Goal: Task Accomplishment & Management: Manage account settings

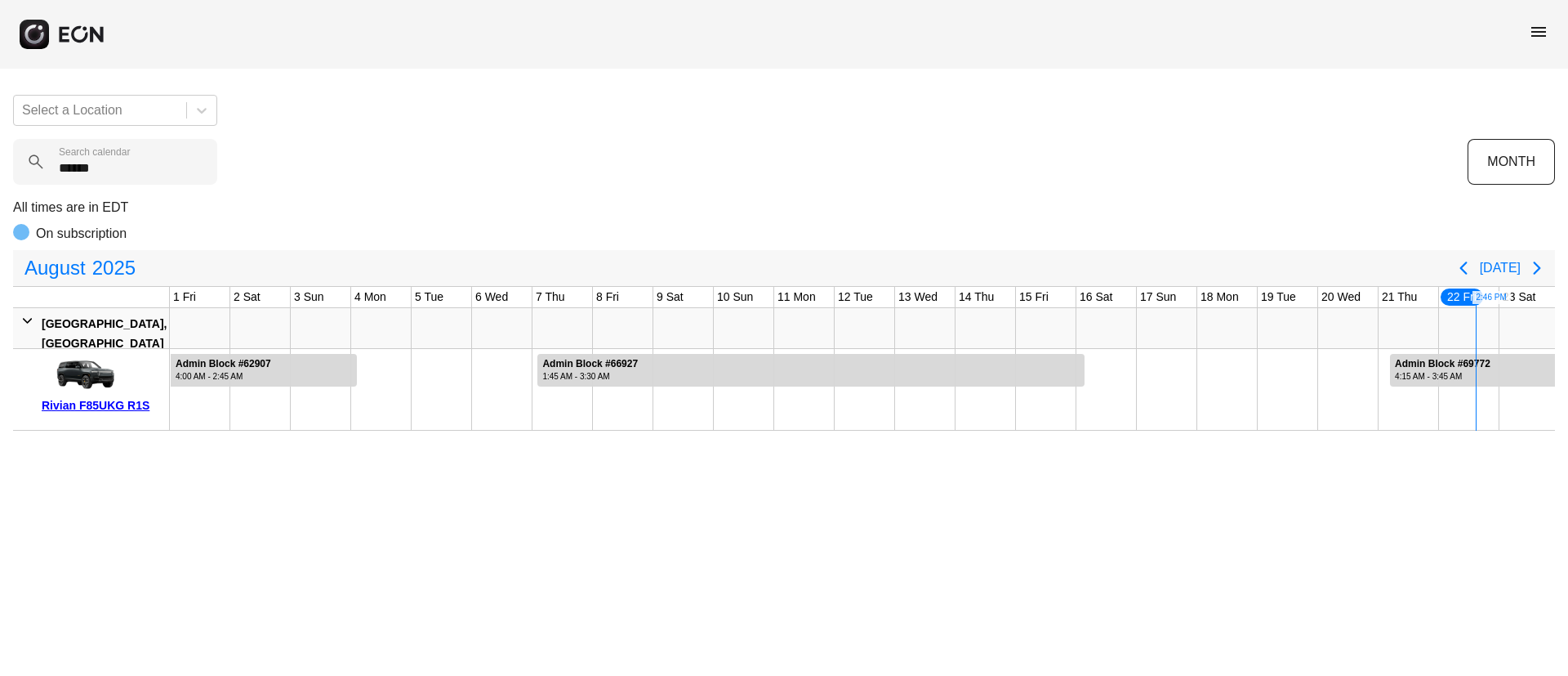
scroll to position [0, 462]
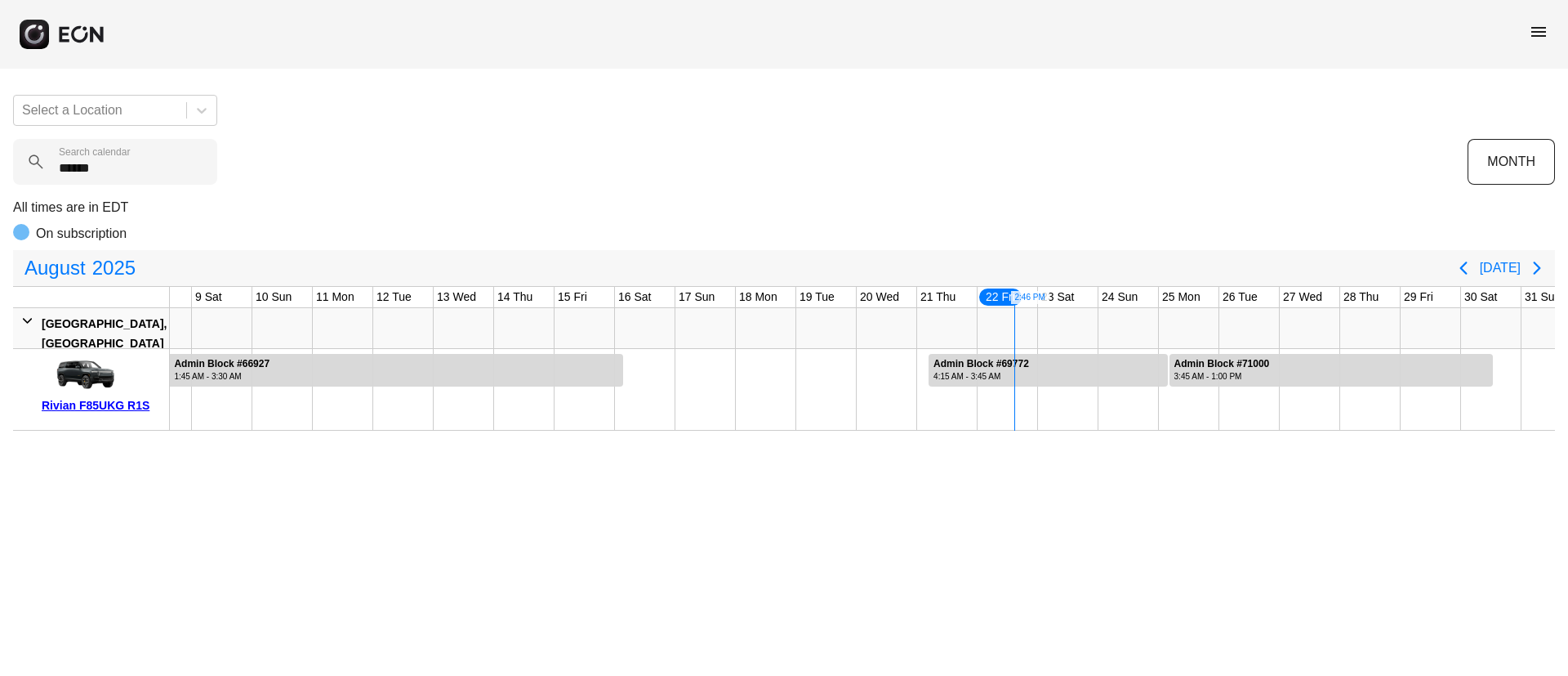
click at [1538, 36] on span "menu" at bounding box center [1539, 32] width 20 height 20
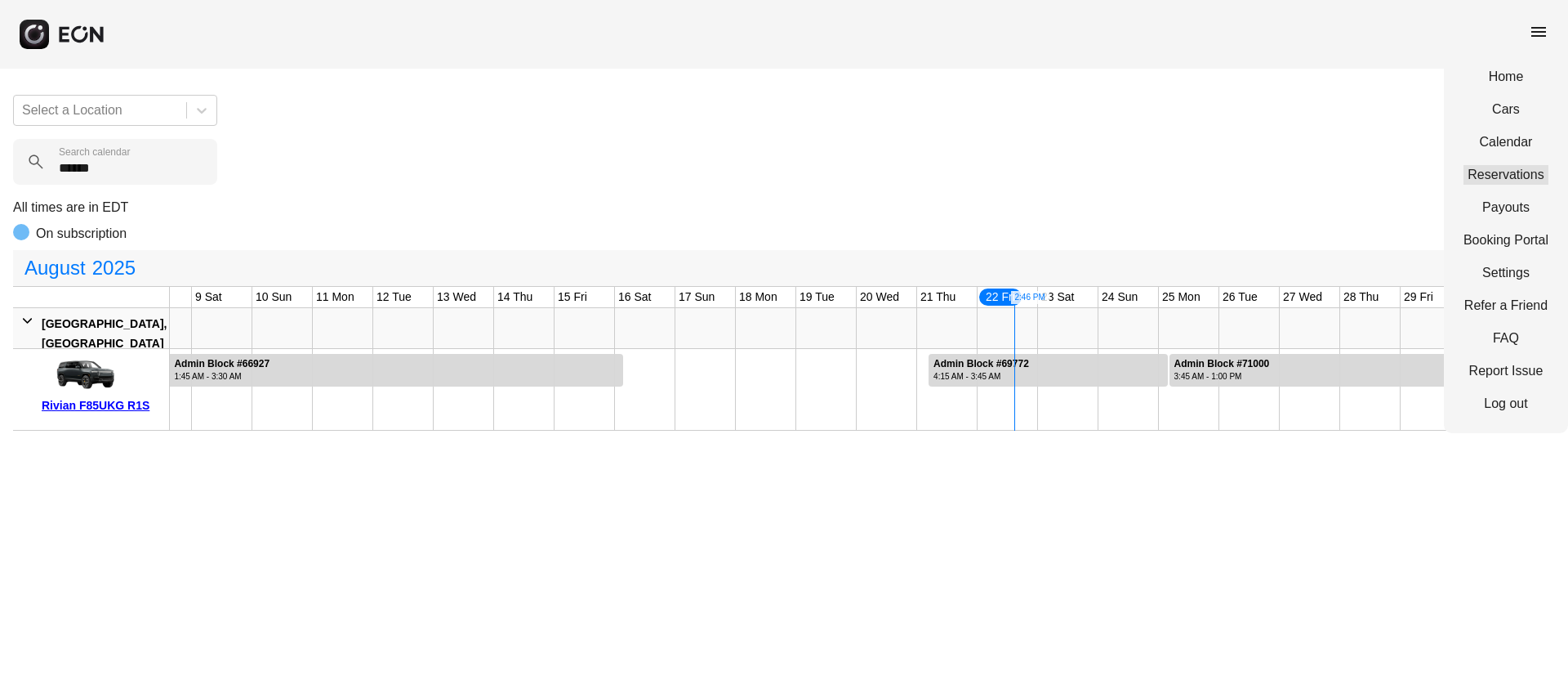
click at [1500, 169] on link "Reservations" at bounding box center [1505, 175] width 85 height 20
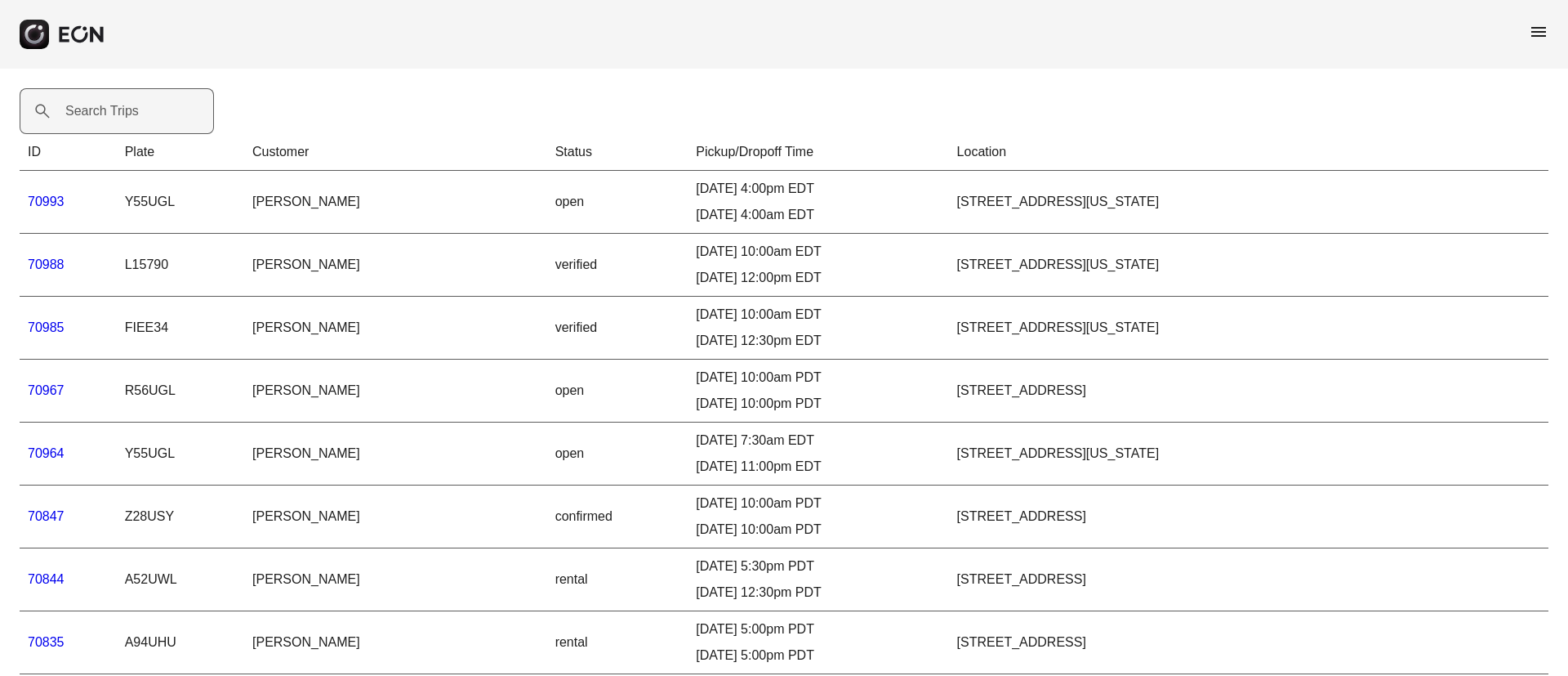
click at [79, 109] on label "Search Trips" at bounding box center [101, 111] width 73 height 20
click at [79, 109] on Trips "Search Trips" at bounding box center [117, 111] width 194 height 46
paste Trips "*****"
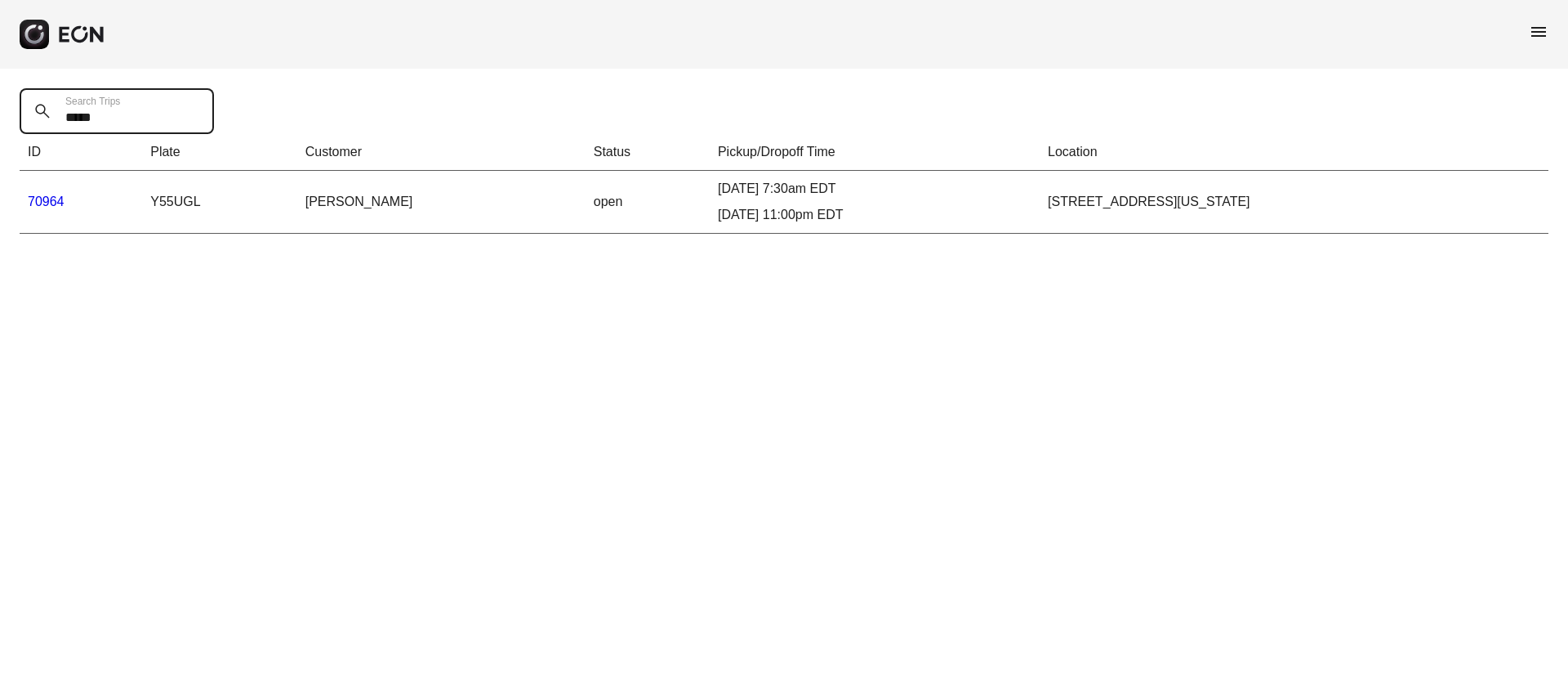
type Trips "*****"
click at [49, 200] on link "70964" at bounding box center [46, 201] width 37 height 14
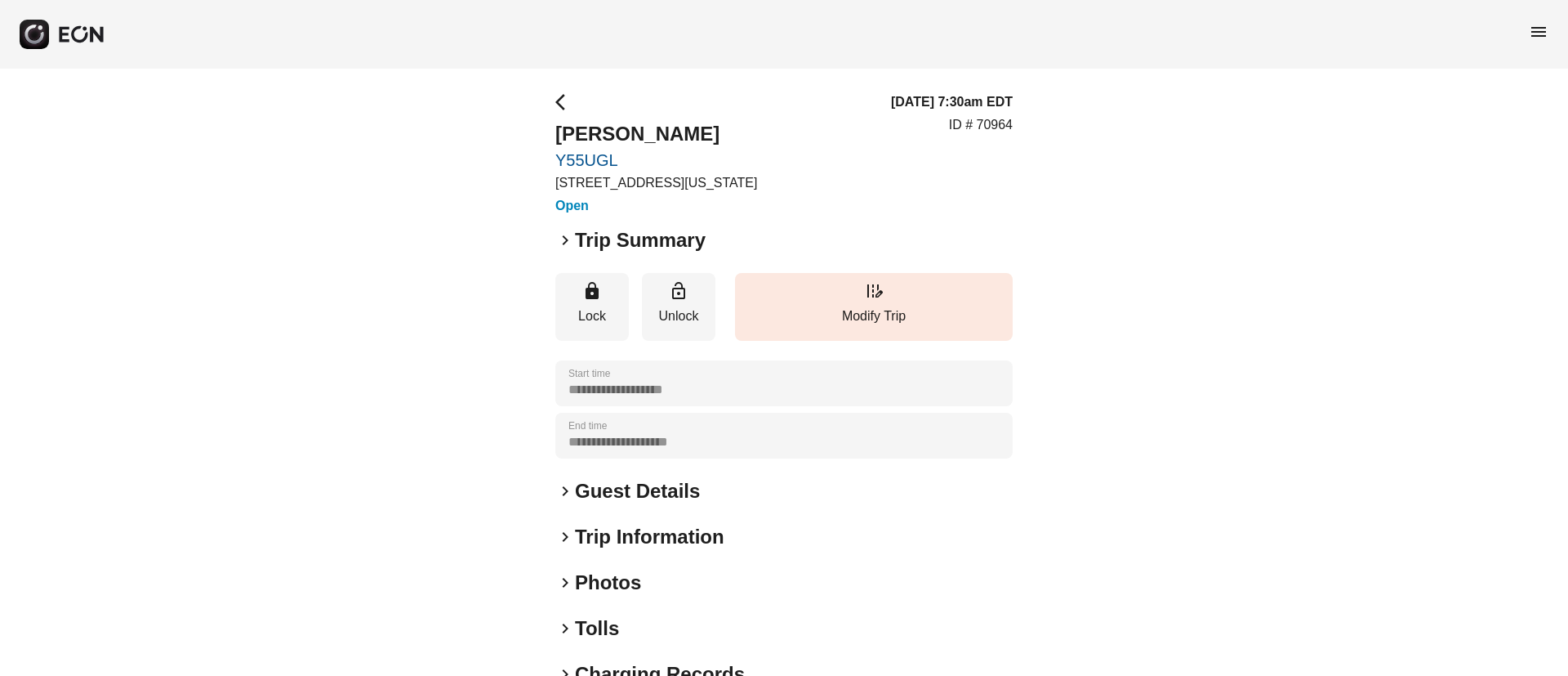
click at [659, 487] on h2 "Guest Details" at bounding box center [638, 491] width 125 height 26
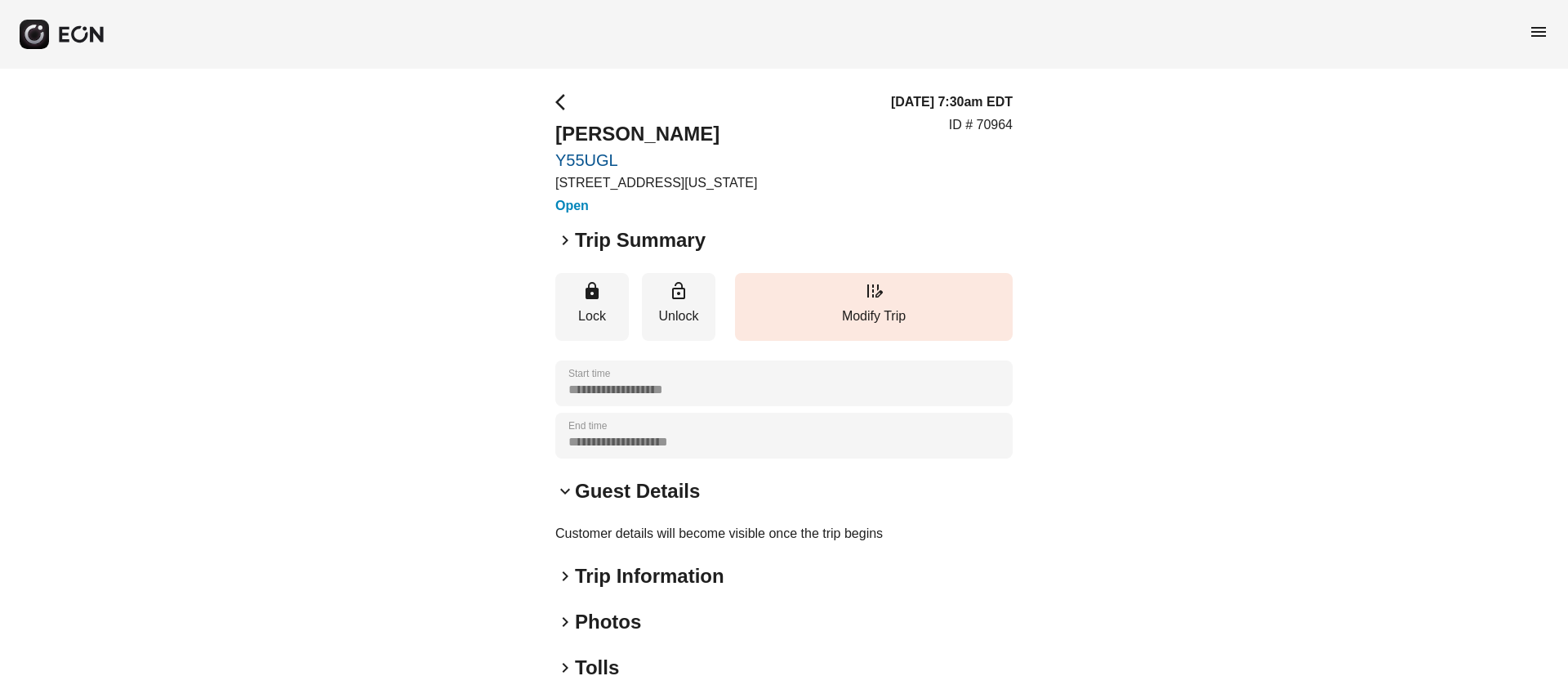
click at [1543, 36] on span "menu" at bounding box center [1539, 32] width 20 height 20
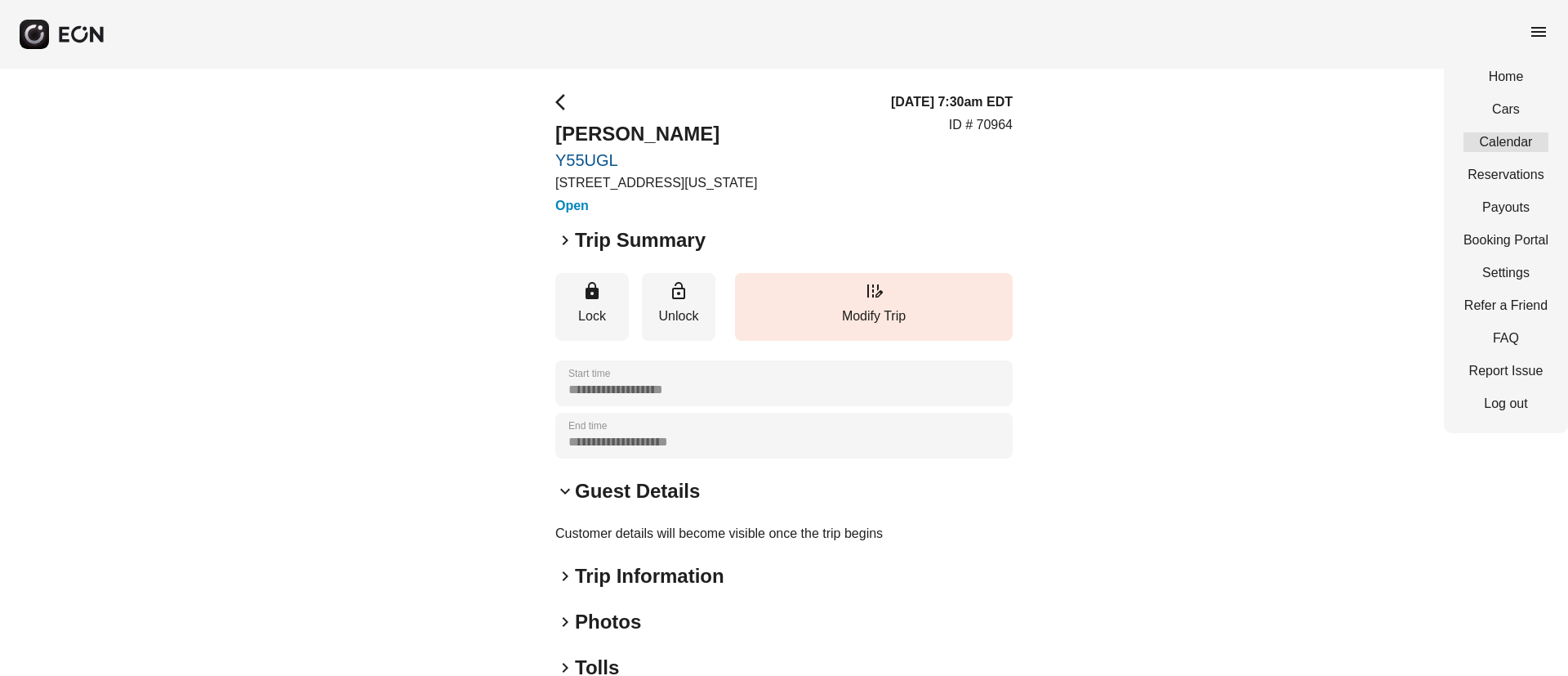
click at [1495, 139] on link "Calendar" at bounding box center [1505, 142] width 85 height 20
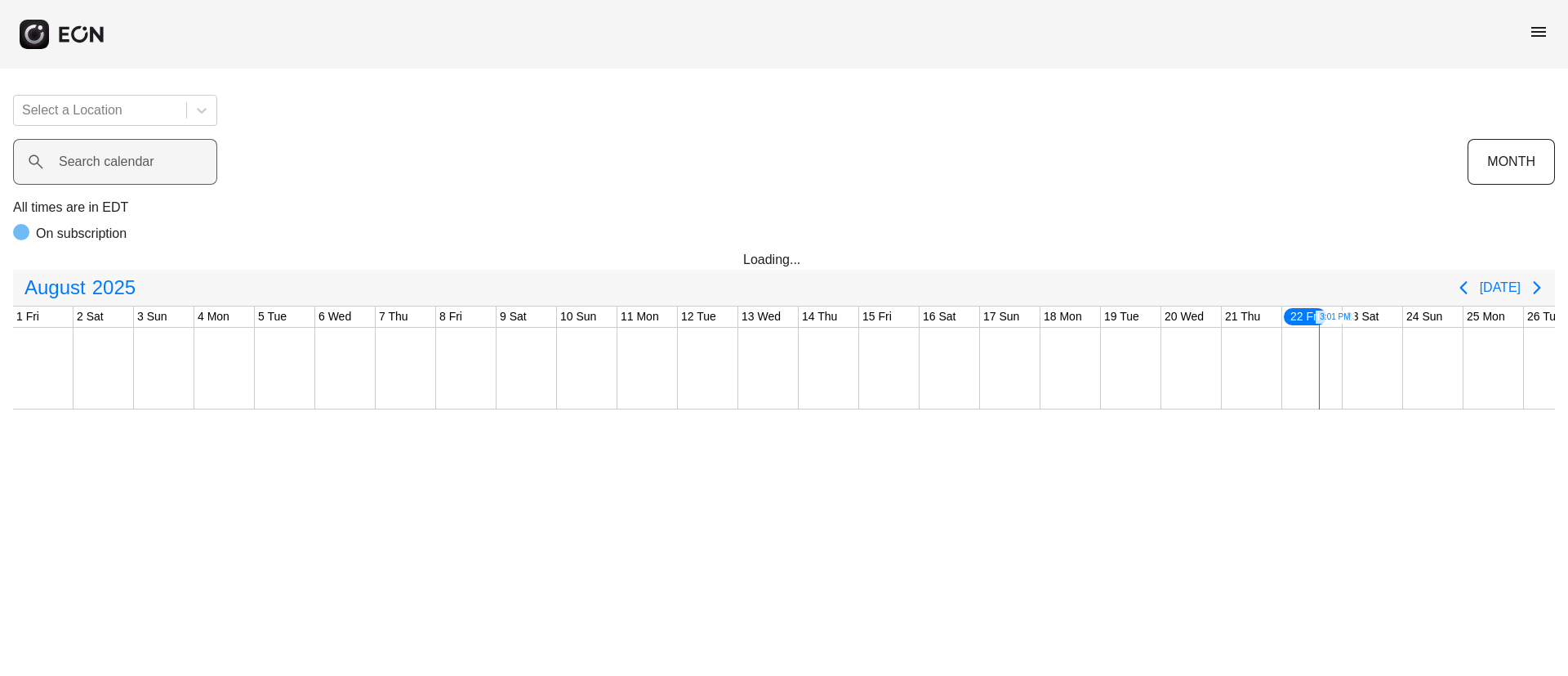
scroll to position [0, 331]
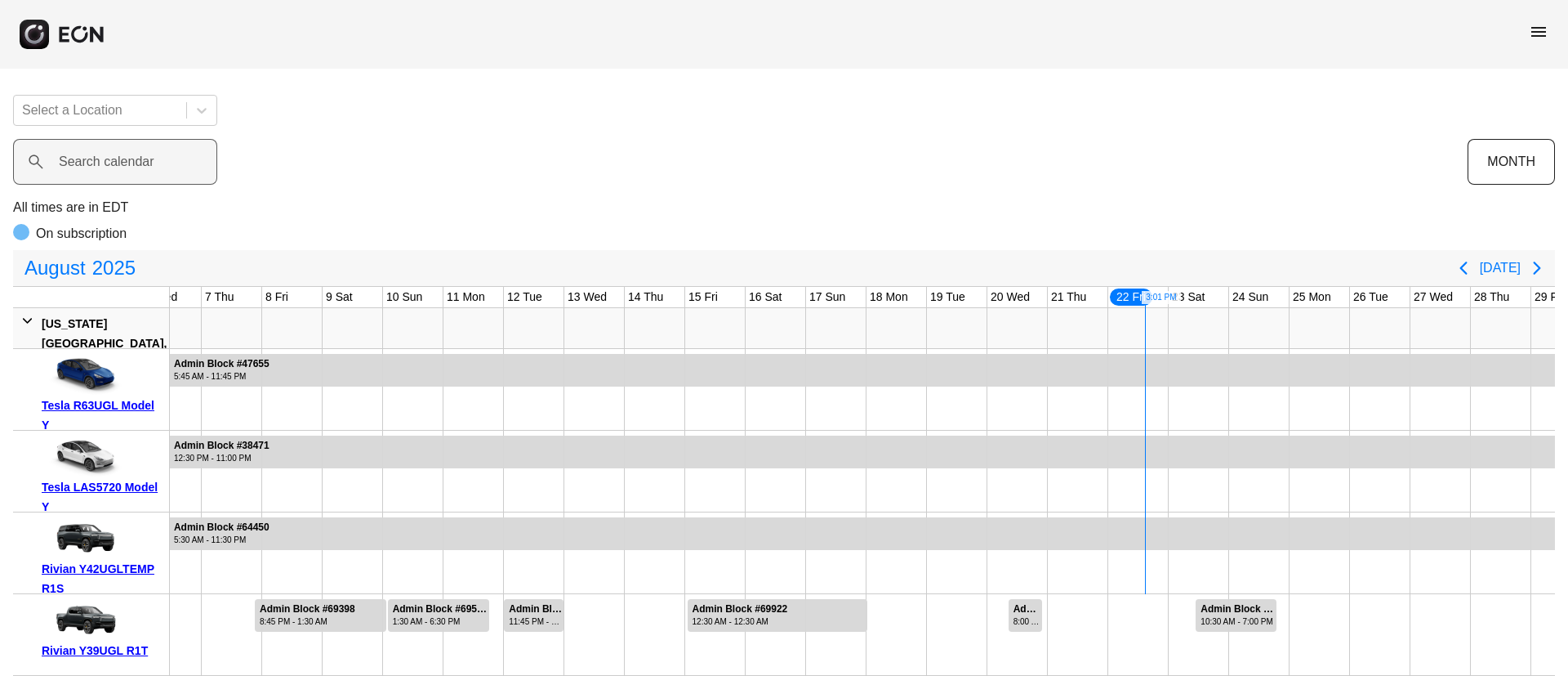
click at [100, 157] on label "Search calendar" at bounding box center [106, 162] width 95 height 20
click at [100, 157] on calendar "Search calendar" at bounding box center [115, 162] width 204 height 46
click at [1534, 33] on span "menu" at bounding box center [1539, 32] width 20 height 20
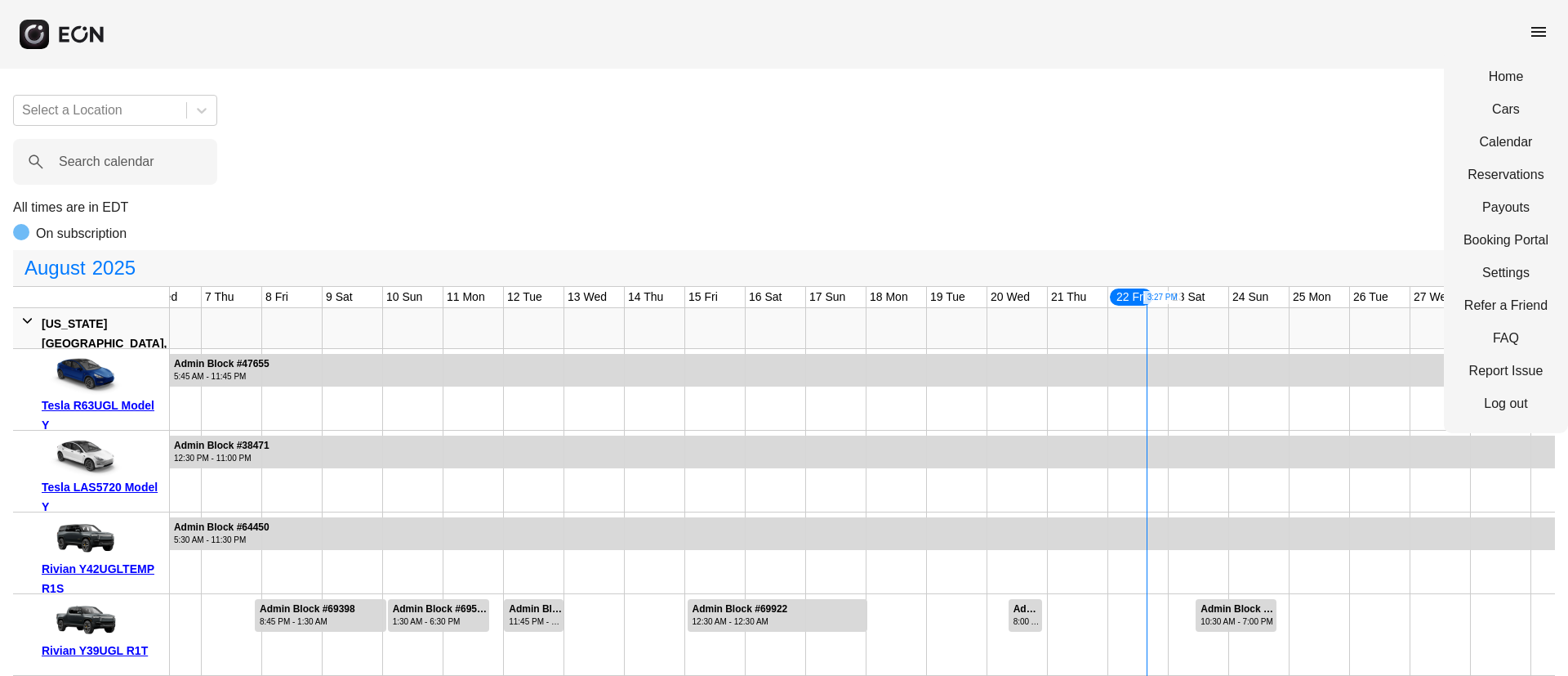
click at [1500, 162] on div "Home Cars Calendar Reservations Payouts Booking Portal Settings Refer a Friend …" at bounding box center [1505, 240] width 124 height 385
click at [1500, 174] on link "Reservations" at bounding box center [1505, 175] width 85 height 20
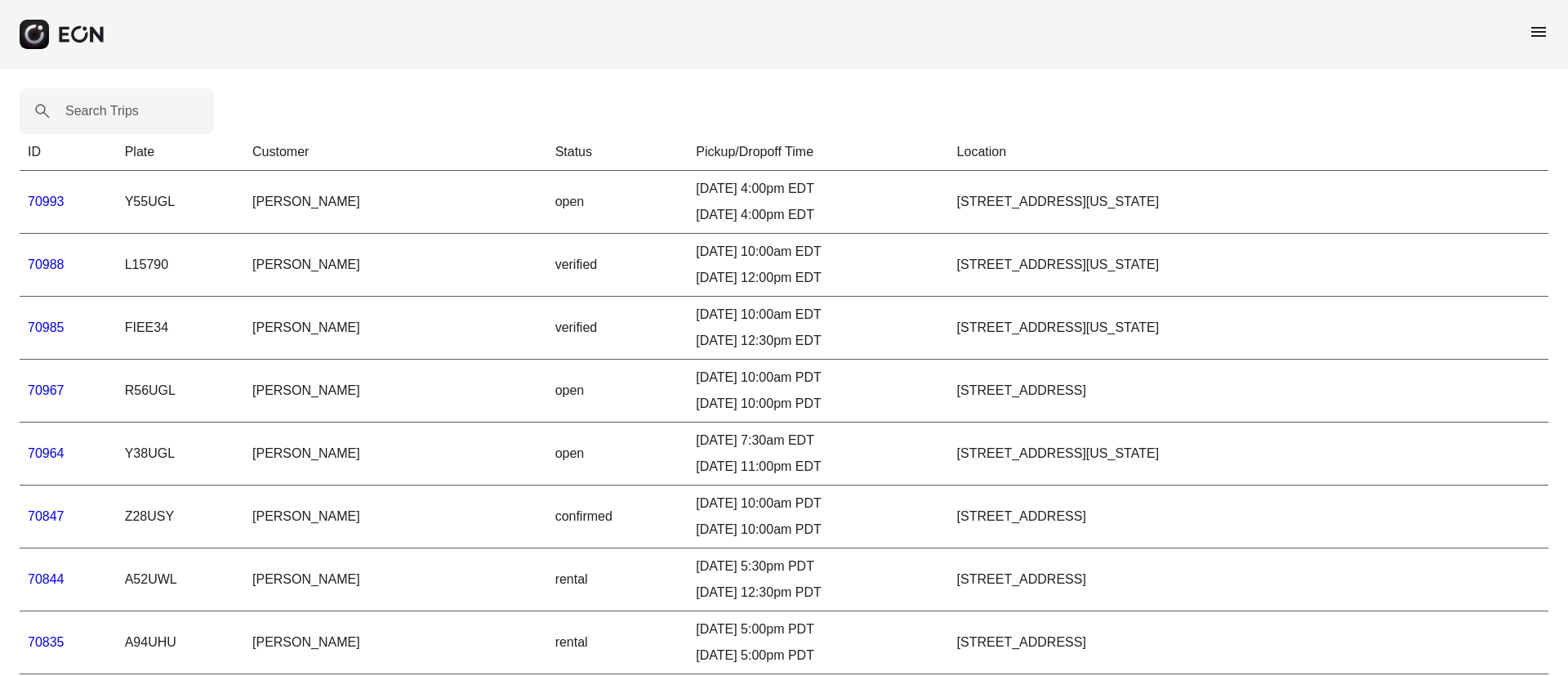
click at [100, 113] on label "Search Trips" at bounding box center [101, 111] width 73 height 20
click at [100, 113] on Trips "Search Trips" at bounding box center [117, 111] width 194 height 46
paste Trips "*****"
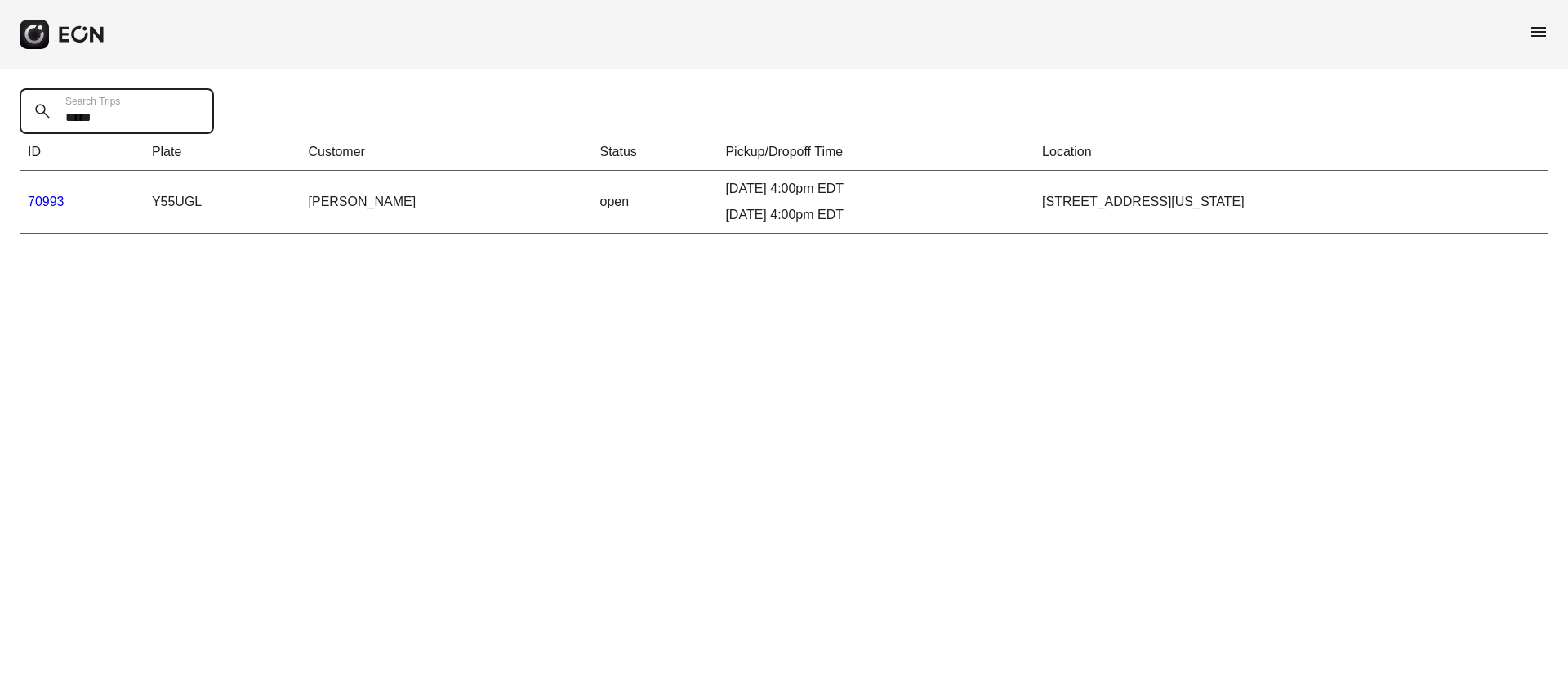
type Trips "*****"
click at [58, 203] on link "70993" at bounding box center [46, 201] width 37 height 14
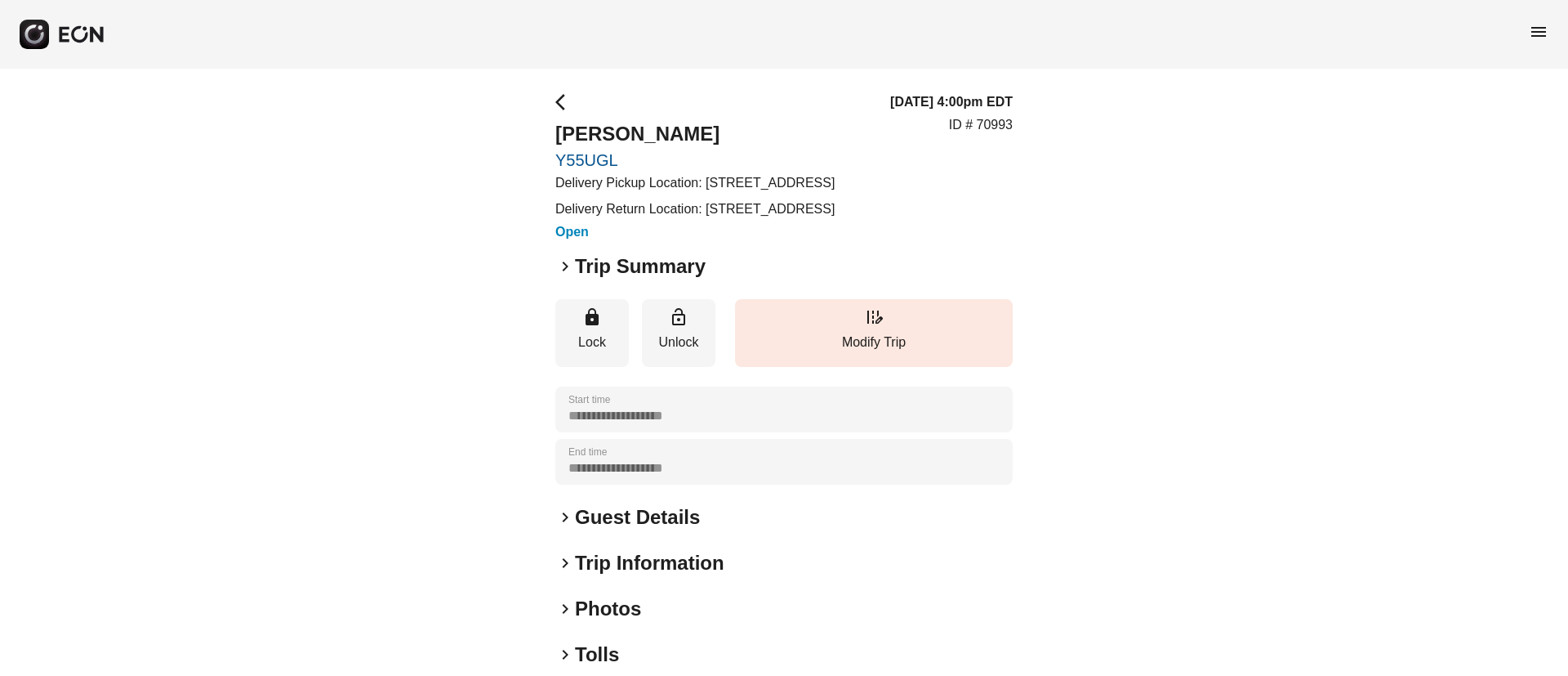
click at [652, 530] on h2 "Guest Details" at bounding box center [638, 517] width 125 height 26
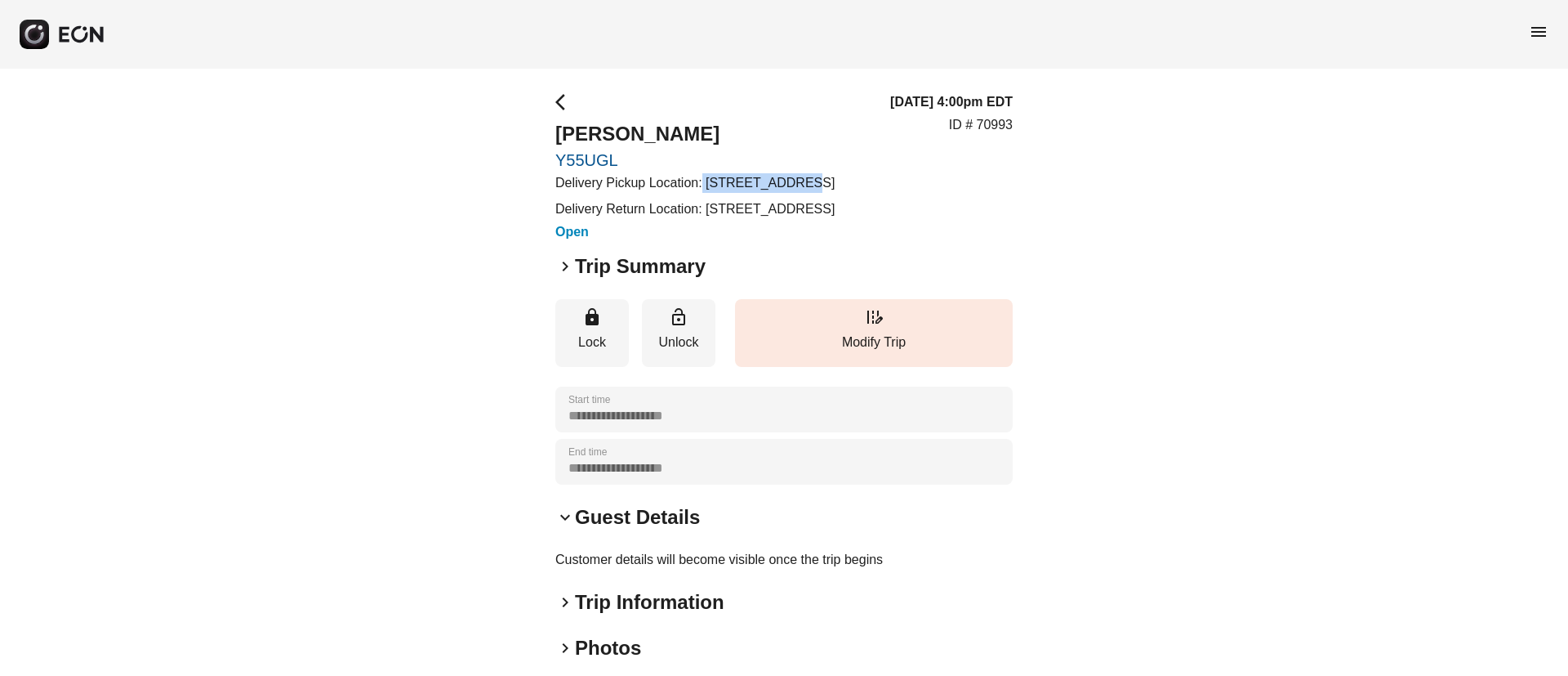
drag, startPoint x: 711, startPoint y: 183, endPoint x: 792, endPoint y: 182, distance: 81.0
click at [792, 182] on p "Delivery Pickup Location: 29-27 41st Ave, Long Island City, NY 11101, United St…" at bounding box center [695, 183] width 279 height 20
copy p "29-27 41st Ave"
click at [835, 242] on h3 "Open" at bounding box center [695, 232] width 279 height 20
